Goal: Information Seeking & Learning: Find specific fact

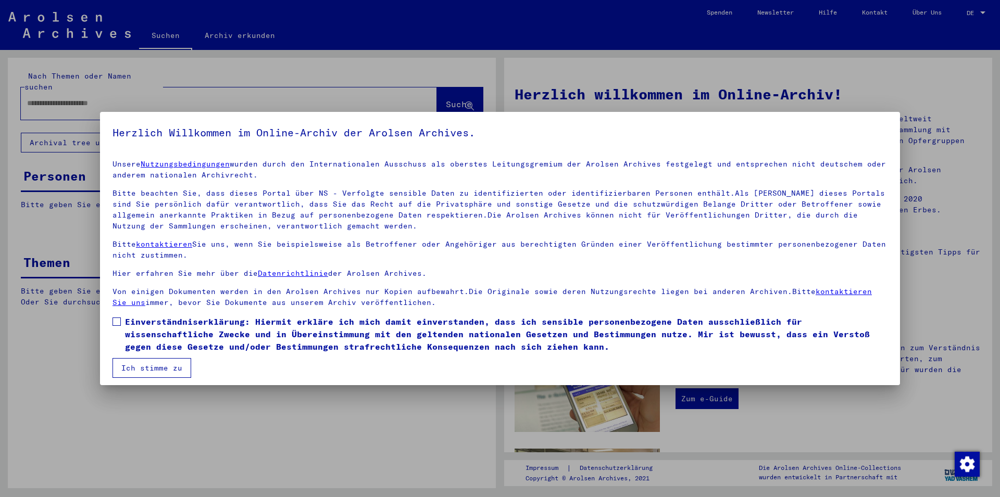
click at [118, 322] on span at bounding box center [116, 322] width 8 height 8
click at [134, 365] on button "Ich stimme zu" at bounding box center [151, 368] width 79 height 20
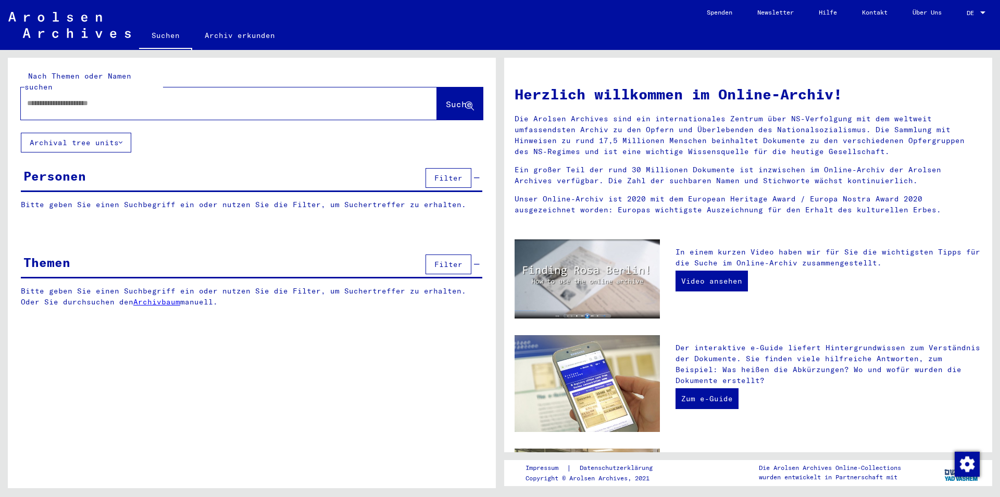
click at [151, 98] on input "text" at bounding box center [216, 103] width 378 height 11
type input "**********"
click at [443, 87] on button "Suche" at bounding box center [460, 103] width 46 height 32
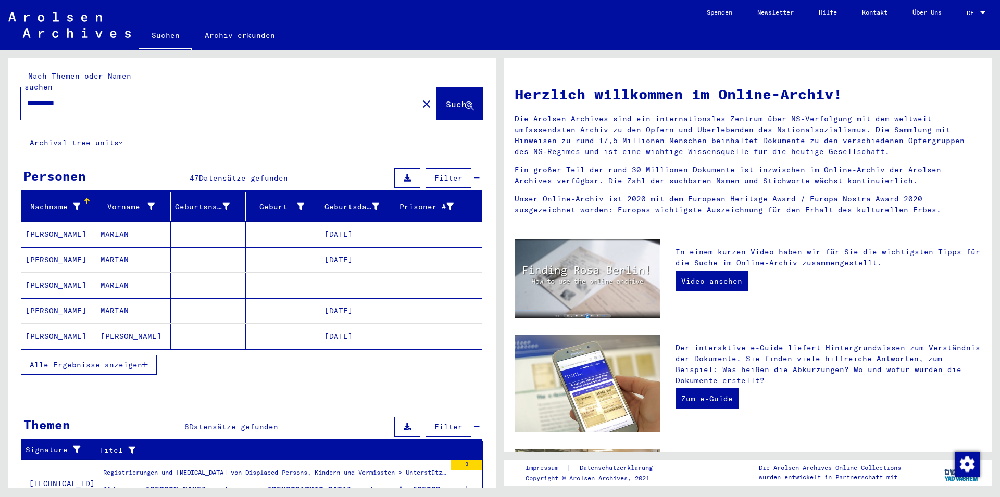
click at [97, 360] on span "Alle Ergebnisse anzeigen" at bounding box center [86, 364] width 112 height 9
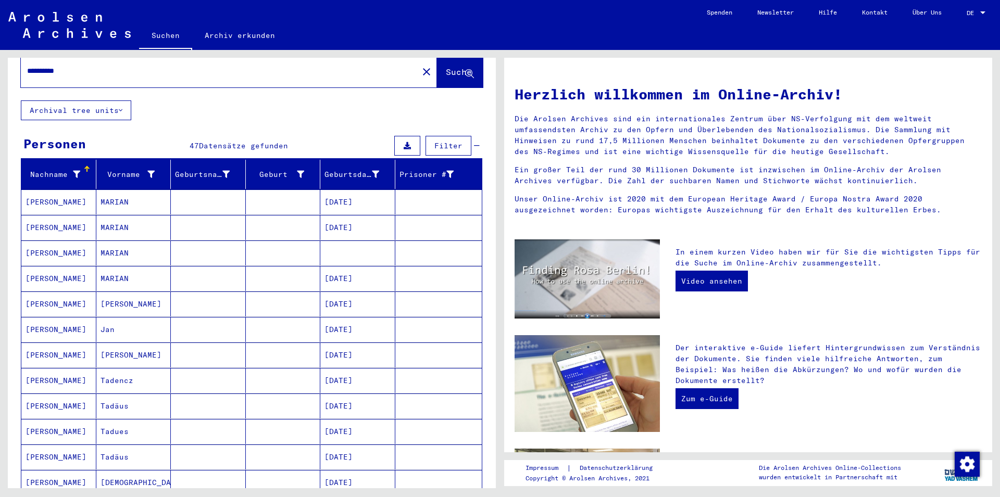
scroll to position [56, 0]
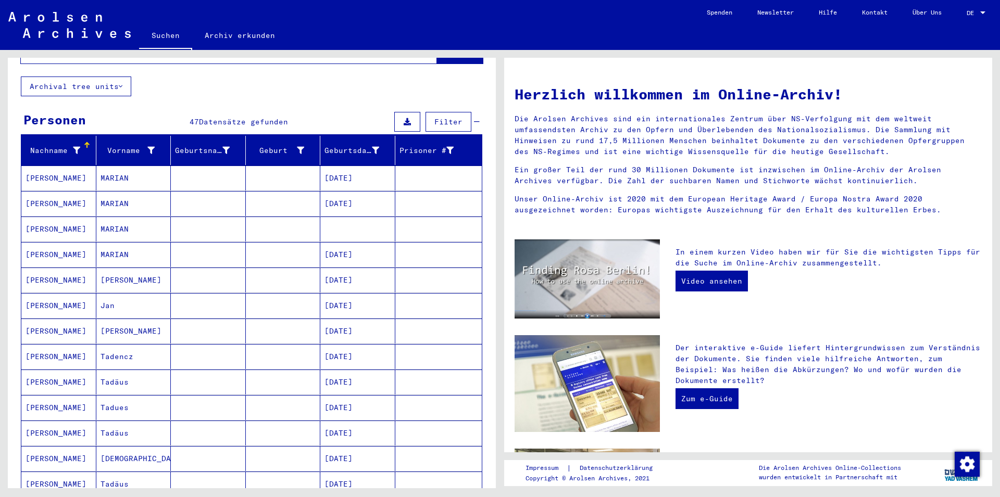
click at [192, 295] on mat-cell at bounding box center [208, 305] width 75 height 25
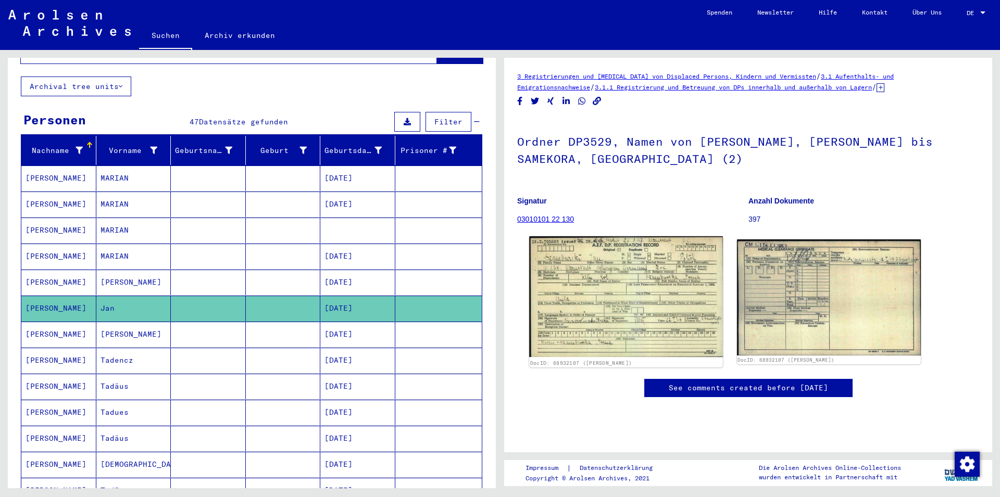
click at [687, 277] on img at bounding box center [625, 296] width 193 height 121
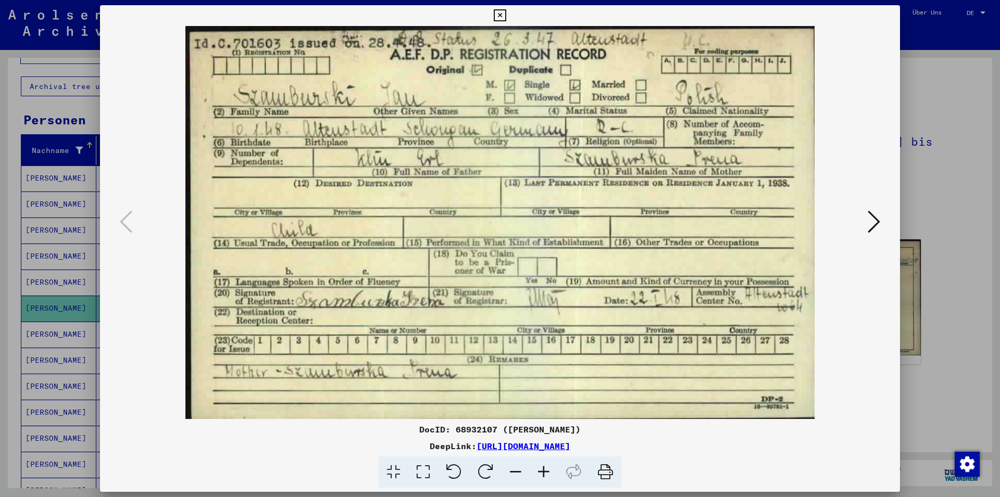
click at [921, 82] on div at bounding box center [500, 248] width 1000 height 497
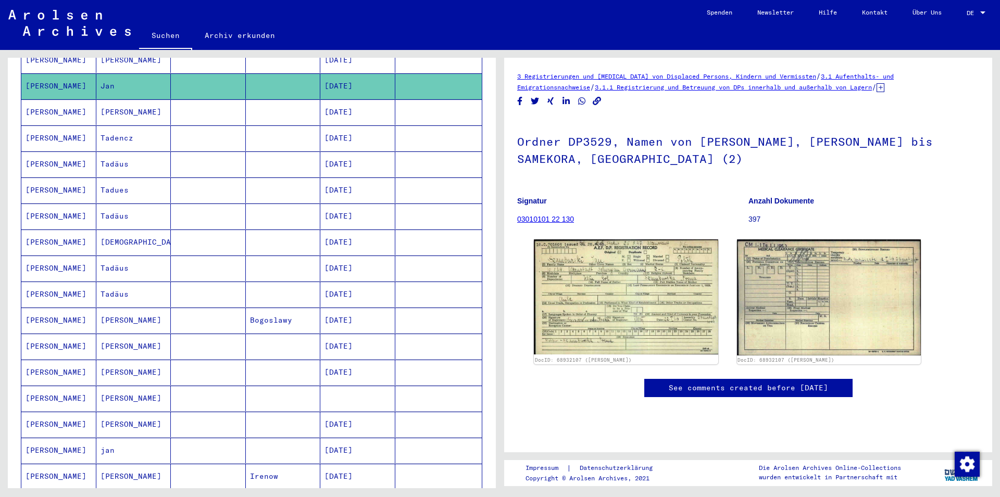
scroll to position [281, 0]
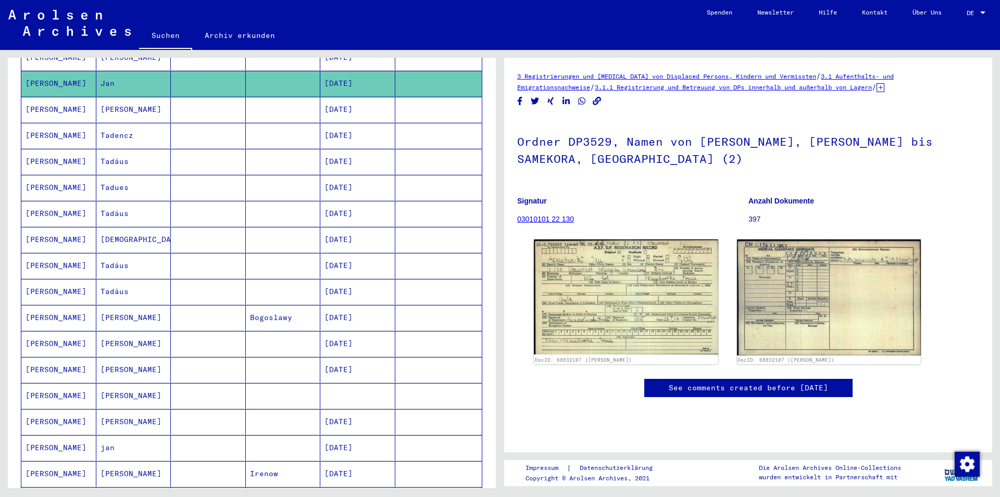
click at [313, 444] on mat-cell at bounding box center [283, 448] width 75 height 26
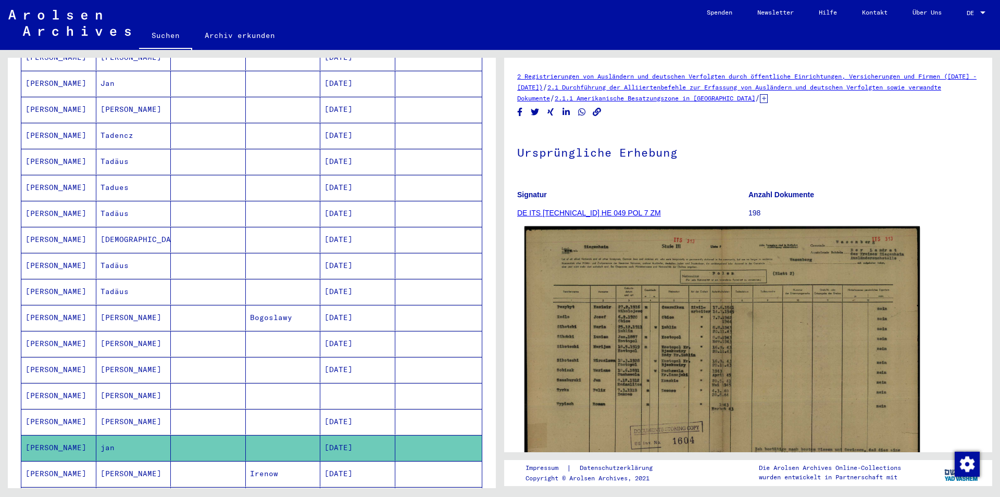
click at [793, 294] on img at bounding box center [721, 367] width 395 height 282
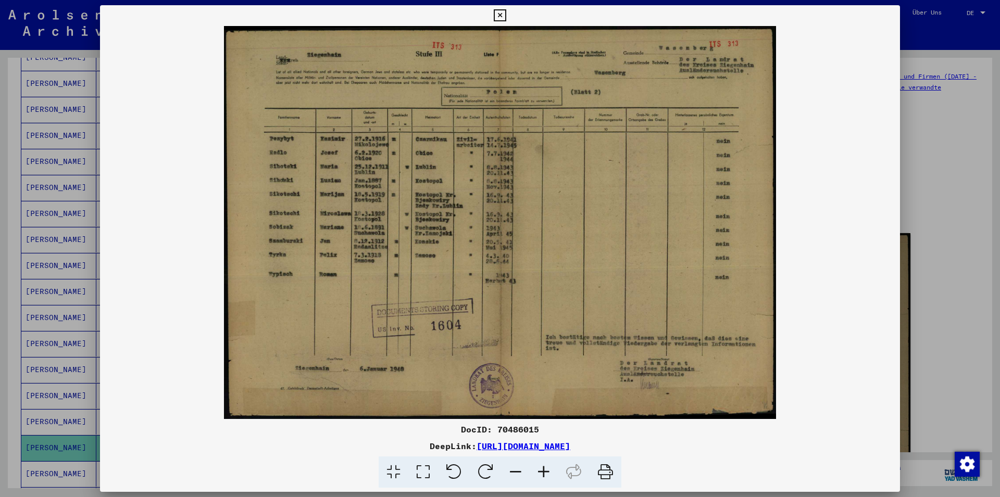
click at [603, 471] on icon at bounding box center [605, 473] width 32 height 32
click at [548, 475] on icon at bounding box center [543, 473] width 28 height 32
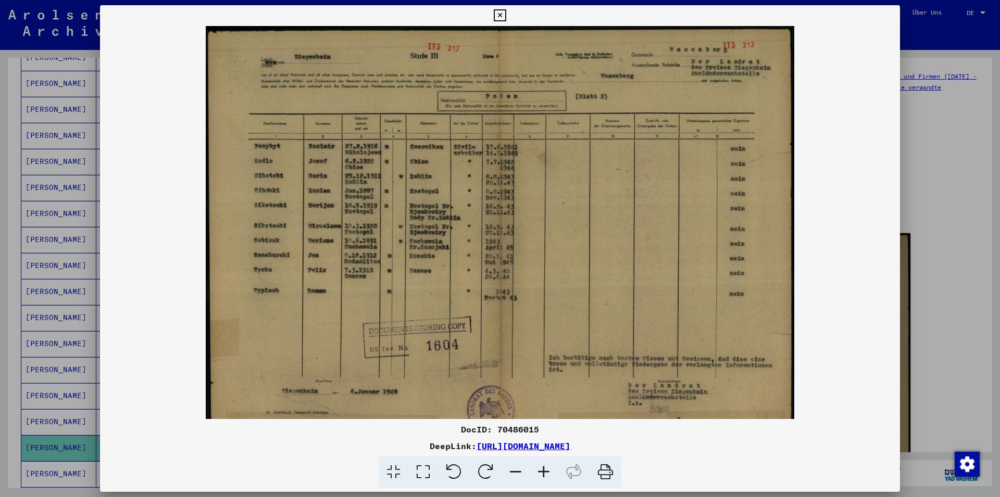
click at [548, 475] on icon at bounding box center [543, 473] width 28 height 32
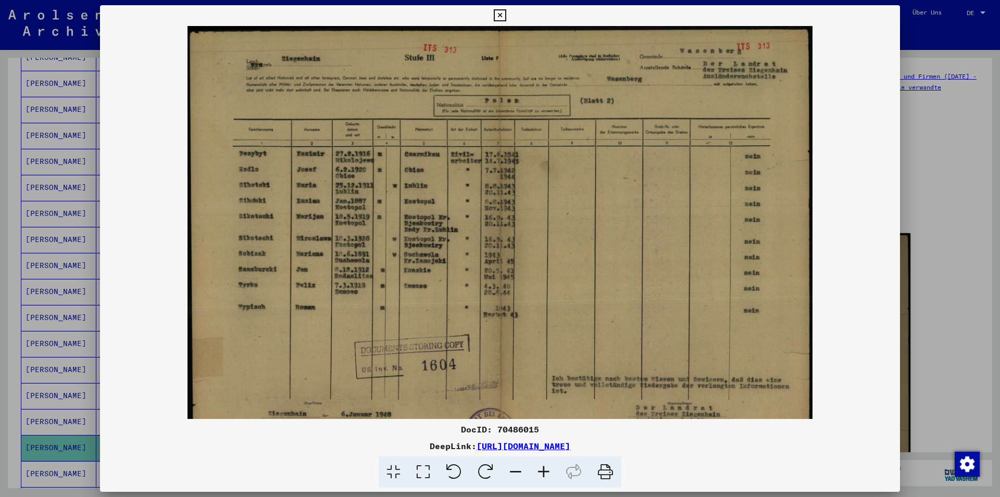
click at [548, 475] on icon at bounding box center [543, 473] width 28 height 32
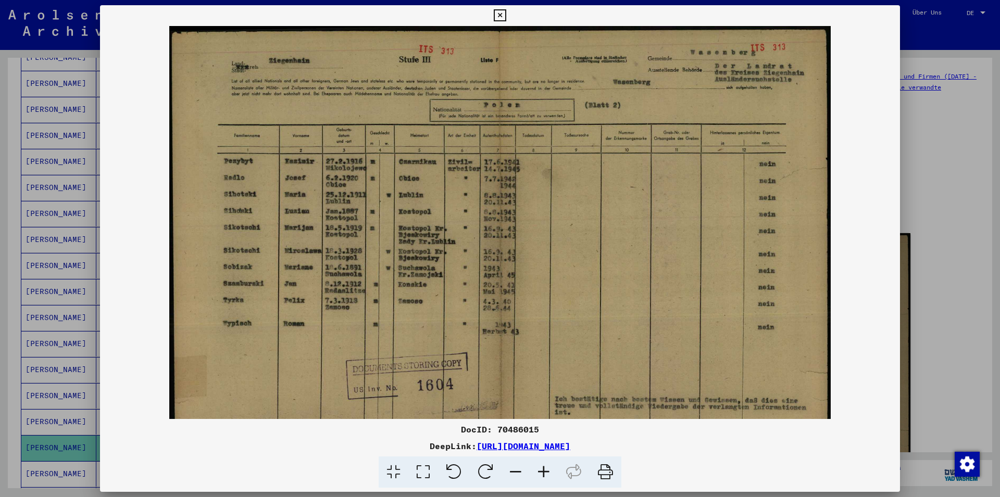
click at [548, 475] on icon at bounding box center [543, 473] width 28 height 32
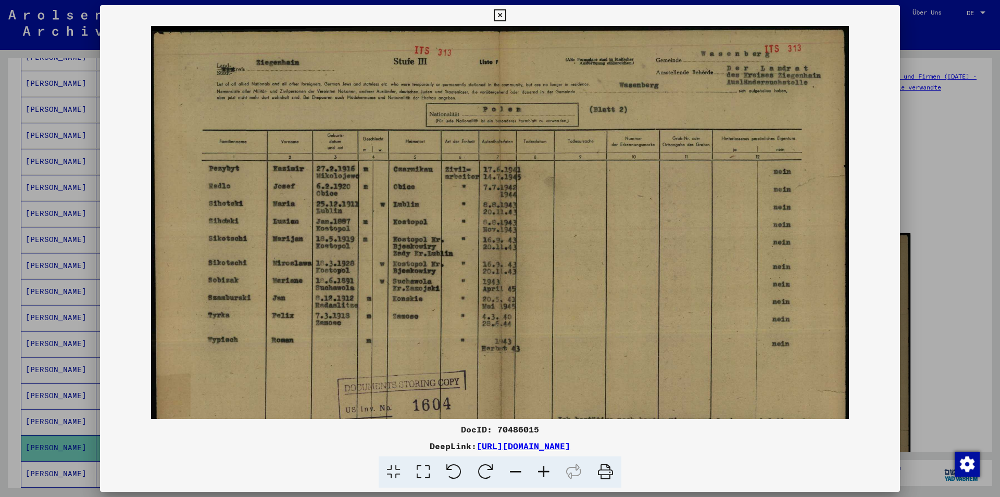
click at [548, 475] on icon at bounding box center [543, 473] width 28 height 32
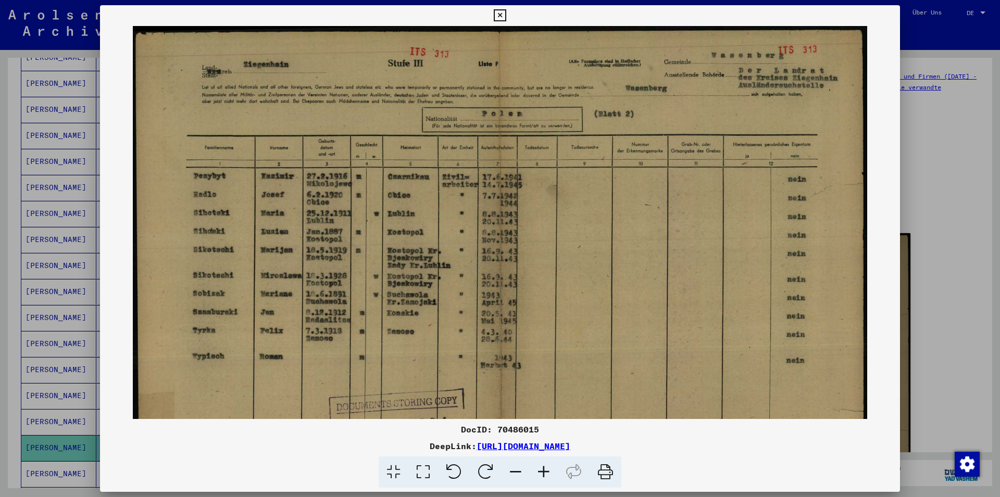
click at [548, 474] on icon at bounding box center [543, 473] width 28 height 32
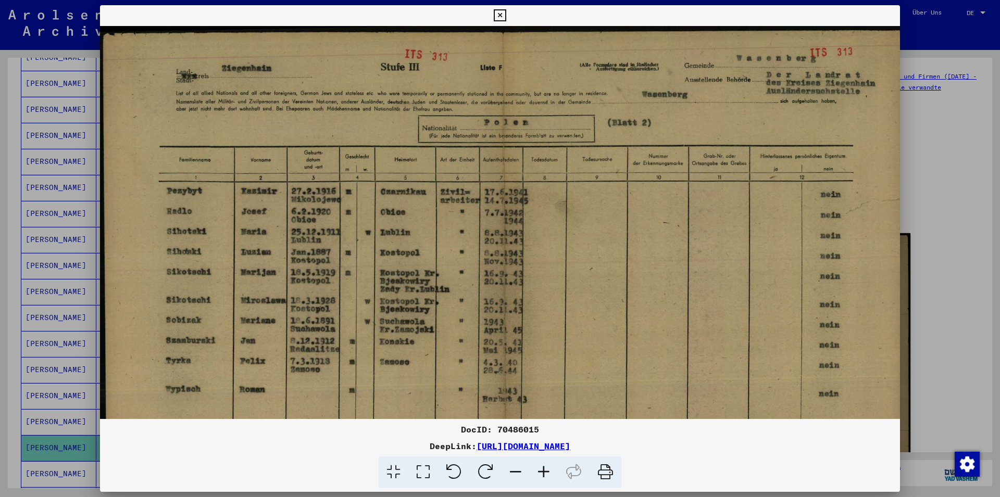
scroll to position [0, 6]
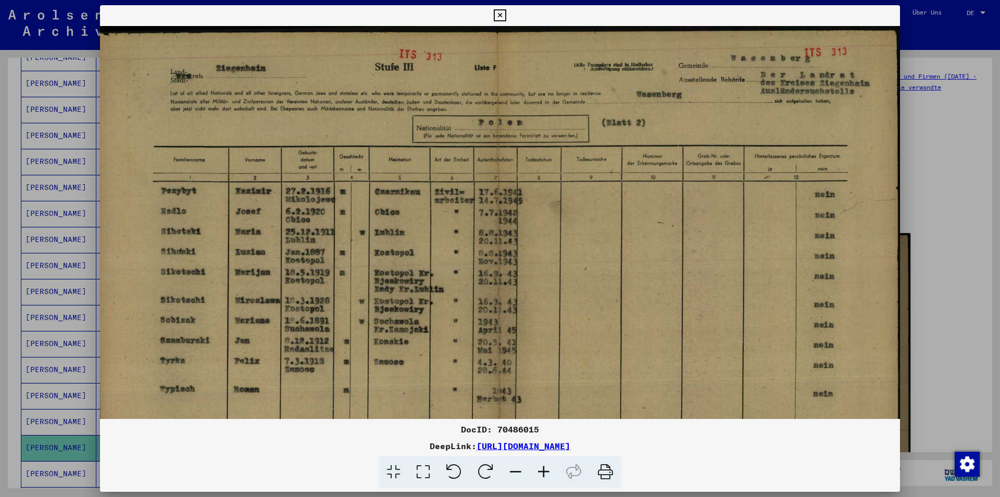
drag, startPoint x: 545, startPoint y: 339, endPoint x: 539, endPoint y: 339, distance: 5.7
click at [539, 339] on img at bounding box center [497, 313] width 807 height 575
click at [946, 245] on div at bounding box center [500, 248] width 1000 height 497
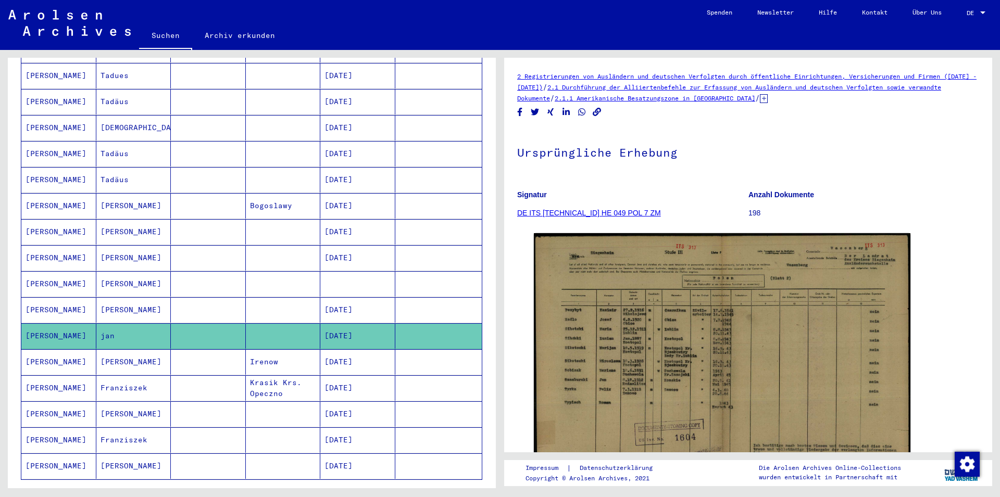
scroll to position [394, 0]
click at [439, 487] on icon "Next page" at bounding box center [446, 494] width 15 height 15
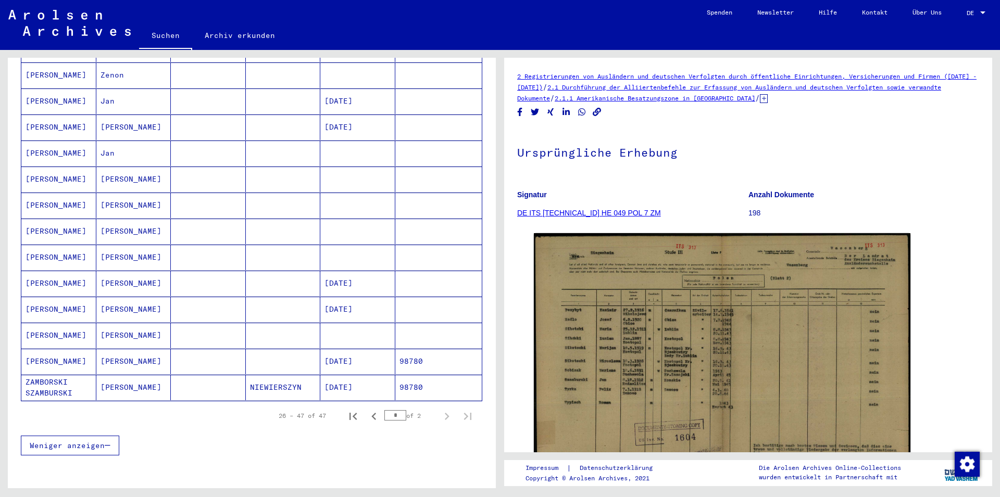
click at [262, 141] on mat-cell at bounding box center [283, 154] width 75 height 26
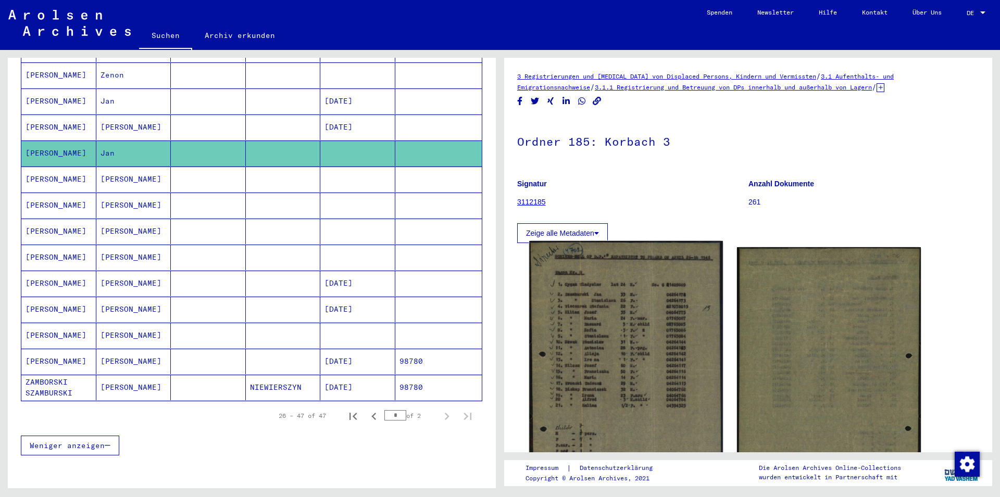
click at [636, 354] on img at bounding box center [625, 367] width 193 height 252
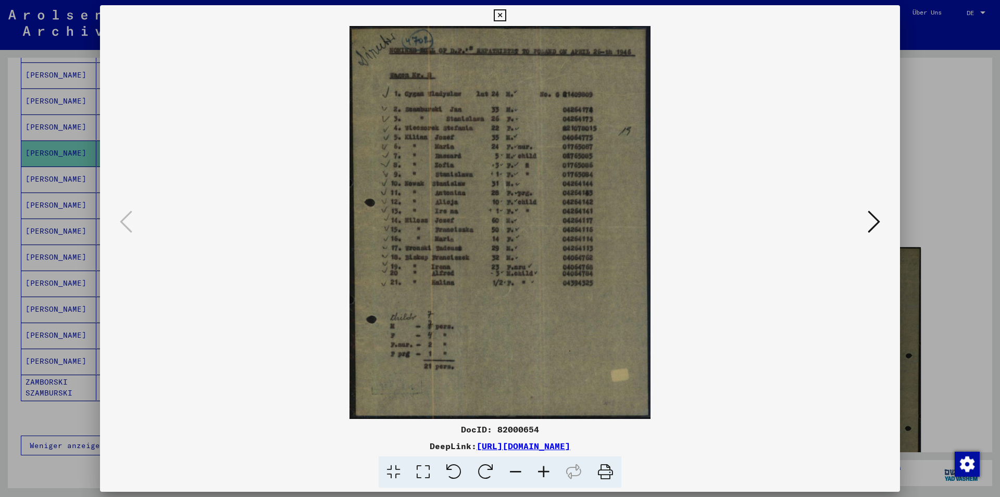
click at [552, 472] on icon at bounding box center [543, 473] width 28 height 32
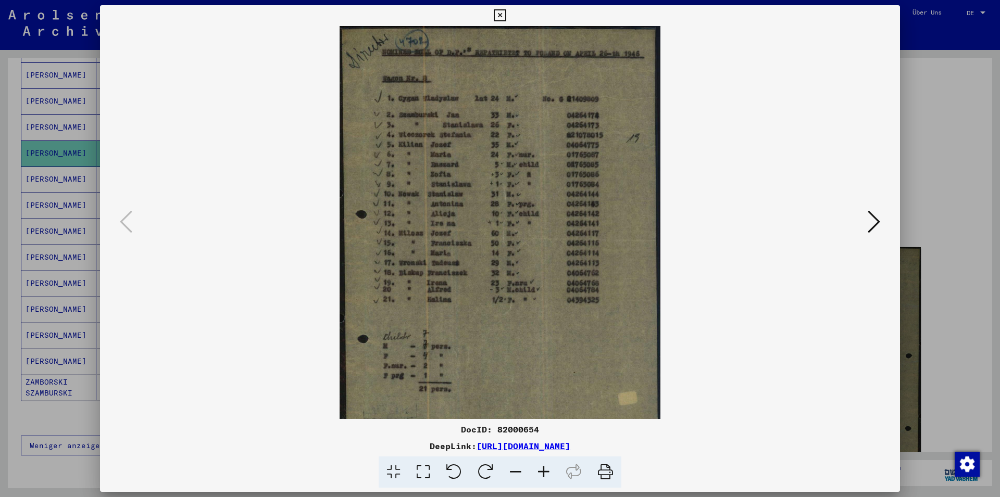
click at [550, 472] on icon at bounding box center [543, 473] width 28 height 32
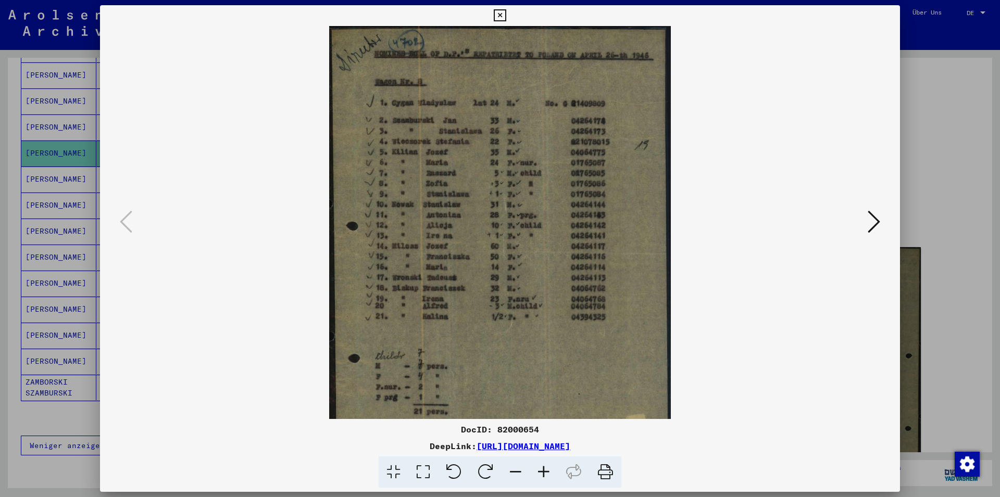
click at [550, 472] on icon at bounding box center [543, 473] width 28 height 32
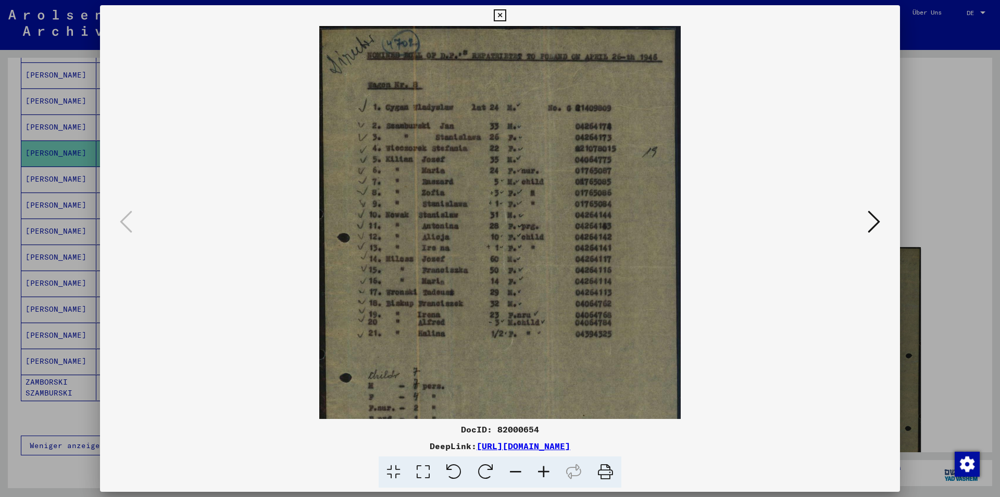
click at [550, 472] on icon at bounding box center [543, 473] width 28 height 32
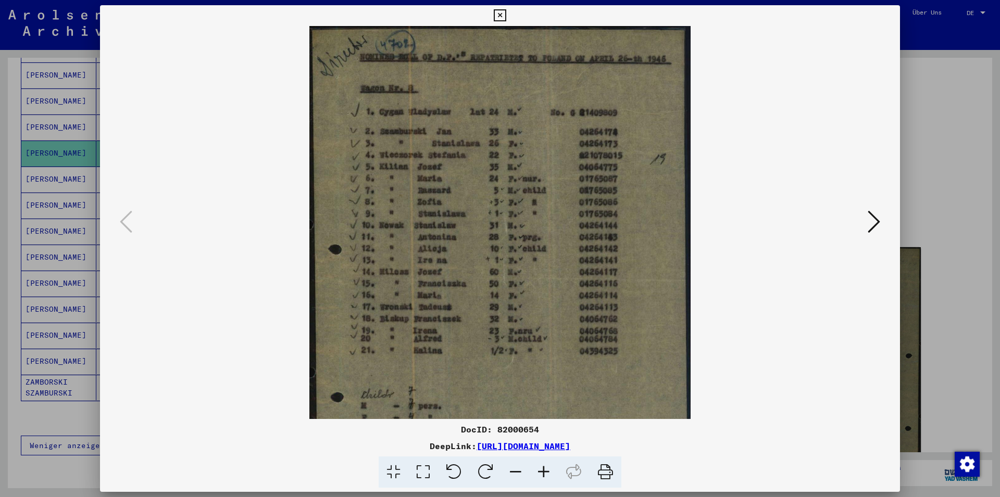
click at [550, 472] on icon at bounding box center [543, 473] width 28 height 32
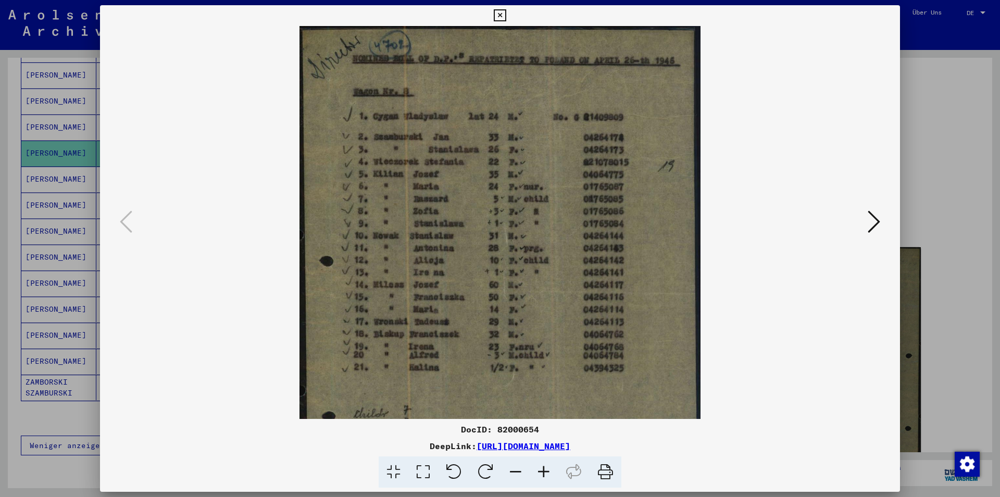
click at [550, 472] on icon at bounding box center [543, 473] width 28 height 32
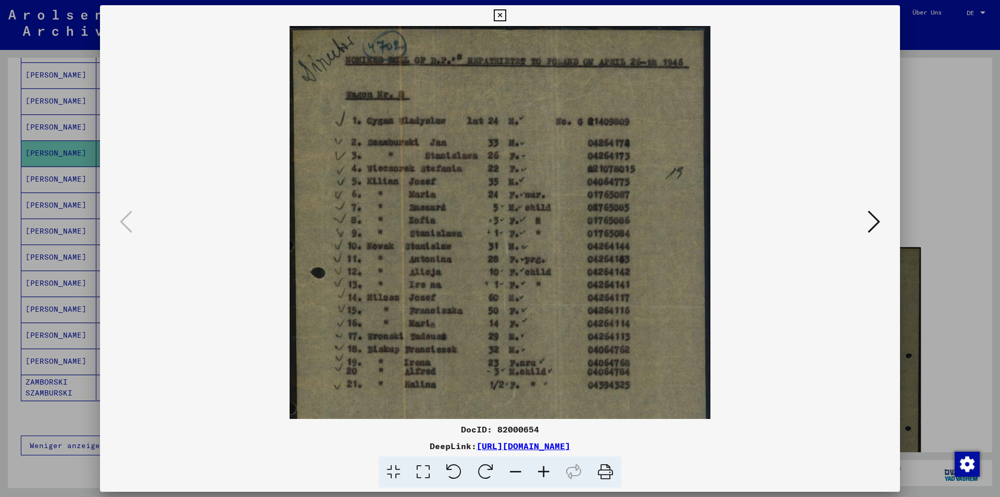
click at [550, 472] on icon at bounding box center [543, 473] width 28 height 32
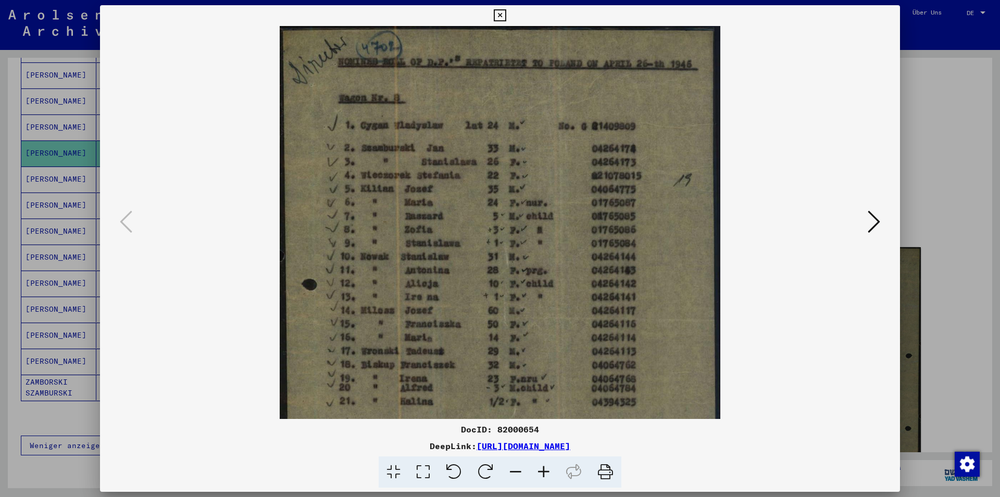
click at [550, 472] on icon at bounding box center [543, 473] width 28 height 32
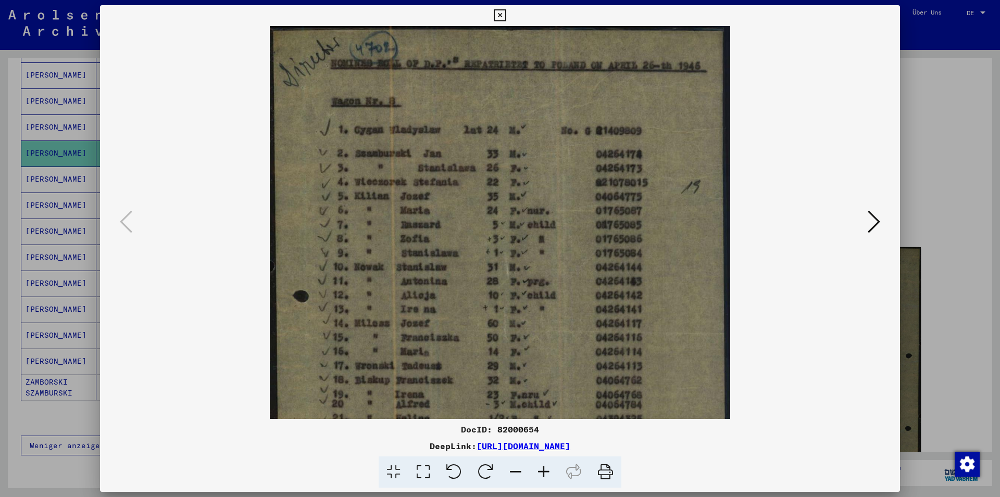
click at [550, 472] on icon at bounding box center [543, 473] width 28 height 32
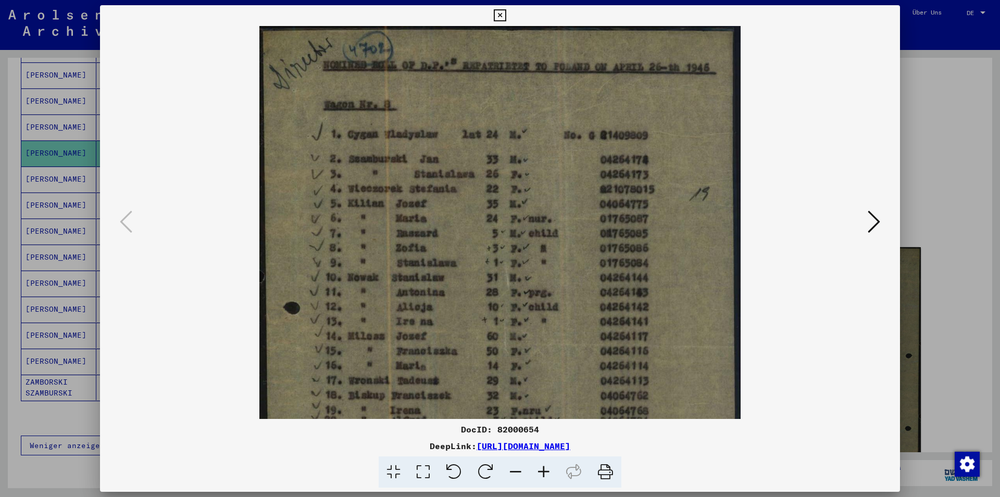
click at [550, 472] on icon at bounding box center [543, 473] width 28 height 32
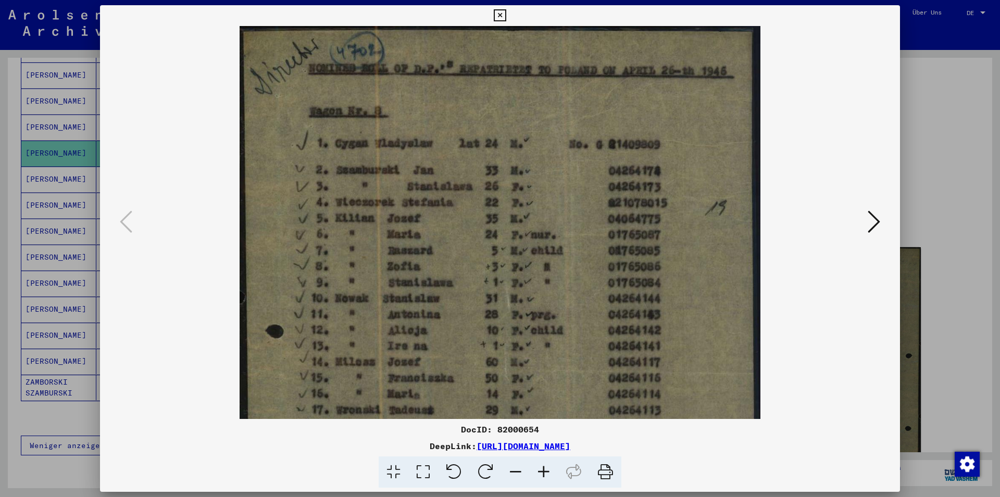
click at [550, 472] on icon at bounding box center [543, 473] width 28 height 32
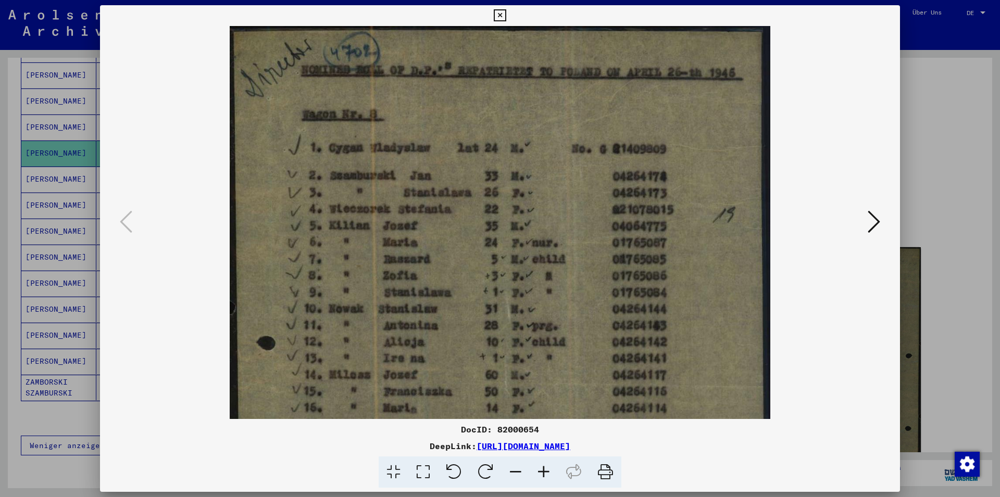
click at [607, 471] on icon at bounding box center [605, 473] width 32 height 32
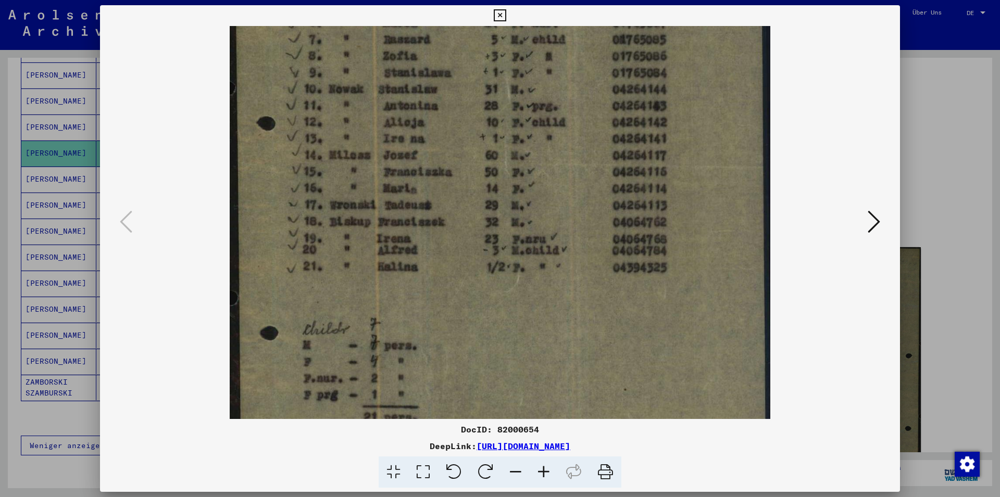
drag, startPoint x: 649, startPoint y: 387, endPoint x: 656, endPoint y: 164, distance: 222.9
click at [656, 165] on img at bounding box center [500, 158] width 540 height 705
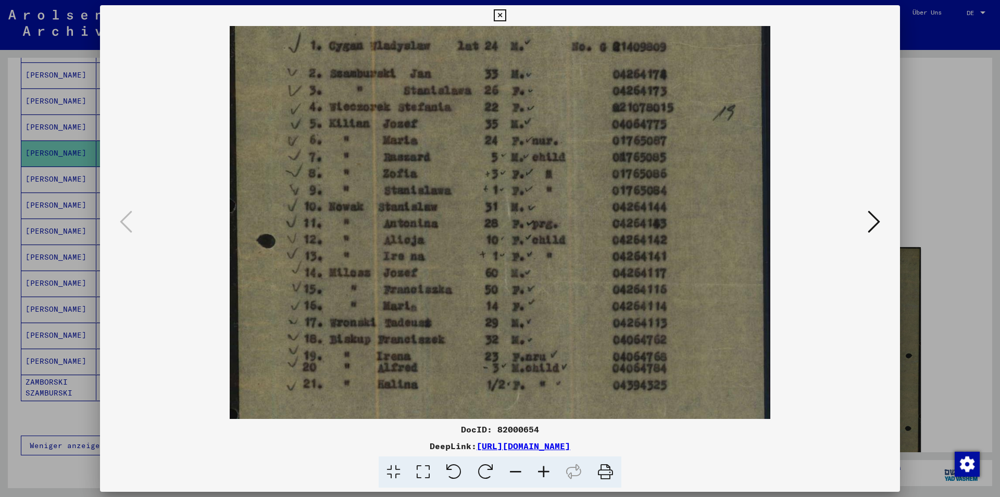
scroll to position [7, 0]
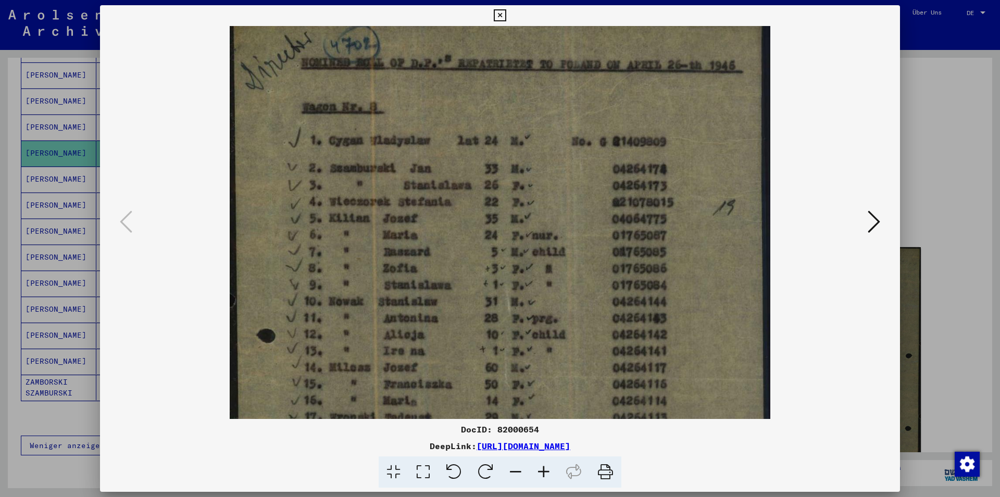
drag, startPoint x: 693, startPoint y: 241, endPoint x: 660, endPoint y: 456, distance: 217.5
click at [660, 456] on div "DocID: 82000654 DeepLink: [URL][DOMAIN_NAME]" at bounding box center [500, 246] width 800 height 483
click at [506, 18] on icon at bounding box center [500, 15] width 12 height 12
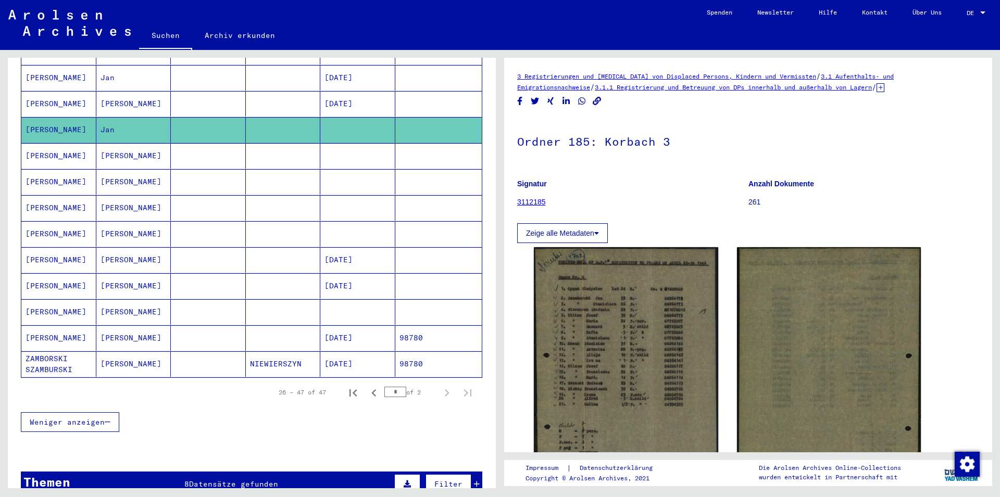
scroll to position [450, 0]
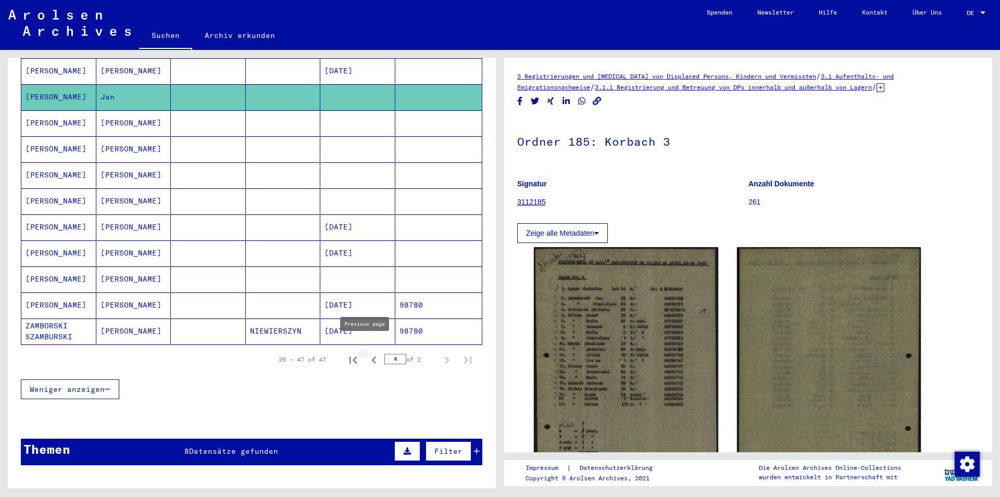
click at [367, 354] on icon "Previous page" at bounding box center [374, 360] width 15 height 15
type input "*"
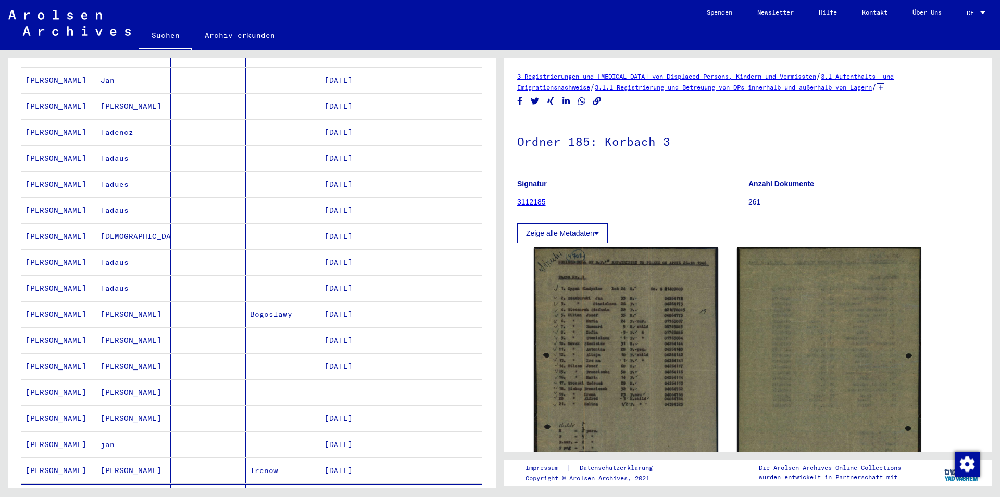
scroll to position [225, 0]
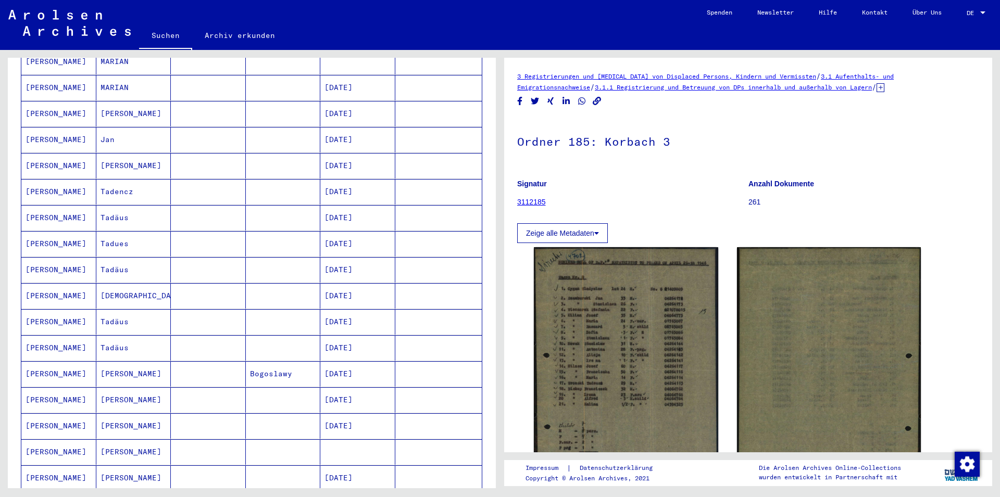
click at [436, 129] on mat-cell at bounding box center [438, 140] width 87 height 26
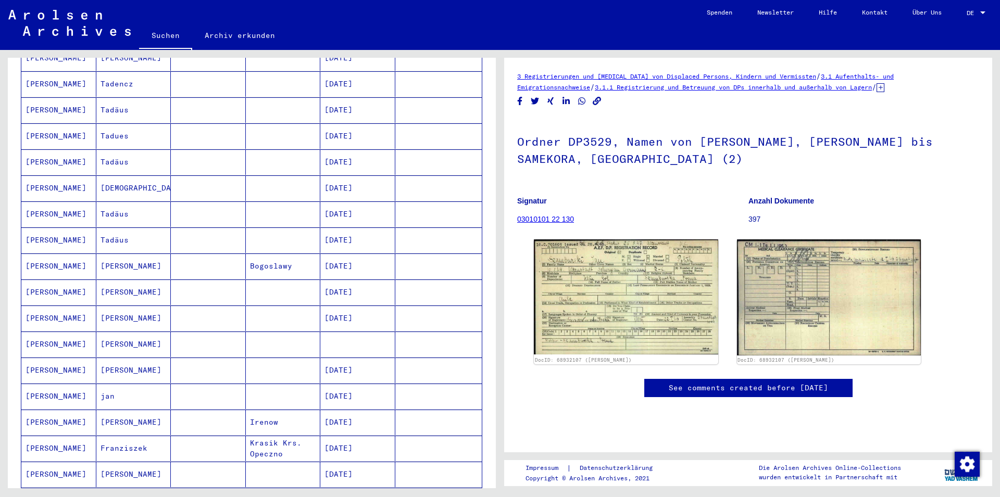
scroll to position [394, 0]
